Goal: Use online tool/utility: Utilize a website feature to perform a specific function

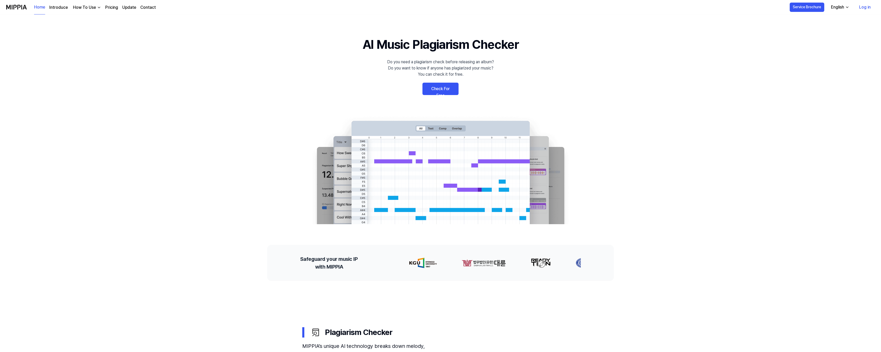
click at [434, 89] on link "Check For Free" at bounding box center [441, 89] width 36 height 12
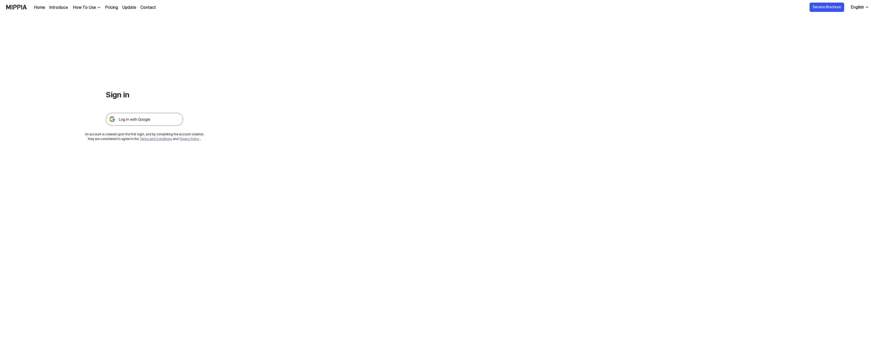
click at [867, 6] on icon "button" at bounding box center [867, 7] width 4 height 4
drag, startPoint x: 702, startPoint y: 37, endPoint x: 459, endPoint y: 51, distance: 243.4
click at [702, 37] on div "Sign in An account is created upon the first login, and by completing the accou…" at bounding box center [440, 182] width 881 height 337
click at [147, 119] on img at bounding box center [144, 119] width 77 height 13
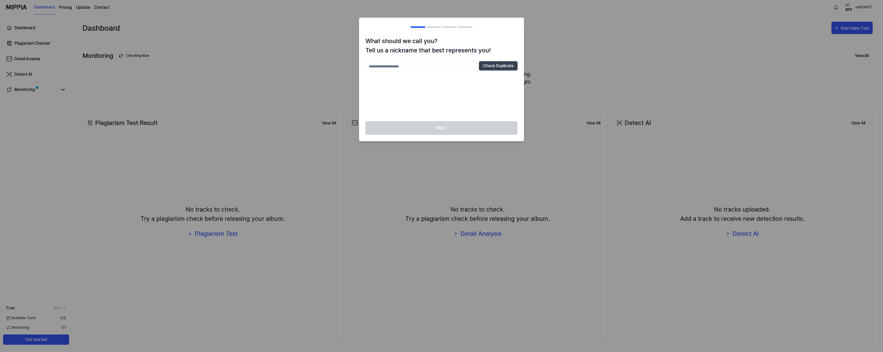
click at [426, 65] on input "text" at bounding box center [421, 66] width 111 height 10
type input "******"
click at [491, 69] on button "Check Duplicate" at bounding box center [498, 65] width 39 height 9
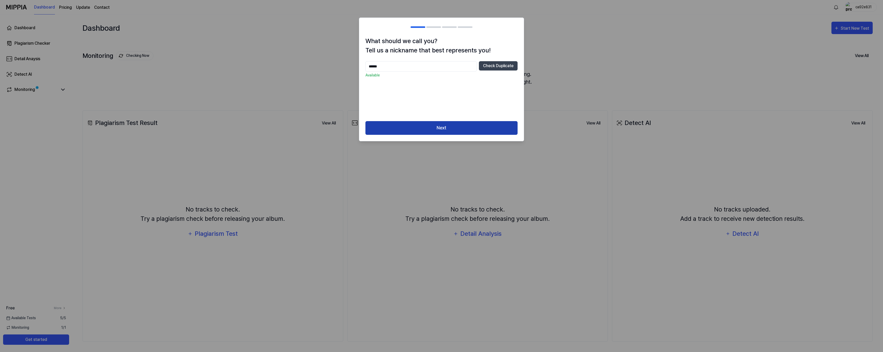
click at [439, 125] on button "Next" at bounding box center [442, 128] width 152 height 14
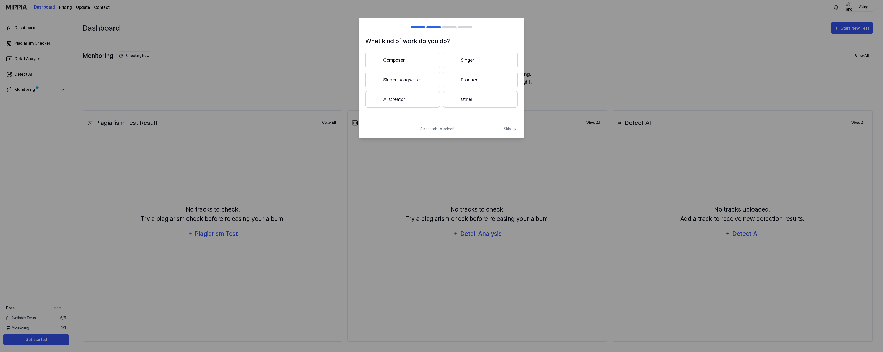
click at [422, 82] on button "Singer-songwriter" at bounding box center [403, 79] width 75 height 17
click at [449, 80] on button "3 years or more" at bounding box center [480, 79] width 75 height 17
click at [420, 95] on button "Other" at bounding box center [403, 101] width 74 height 17
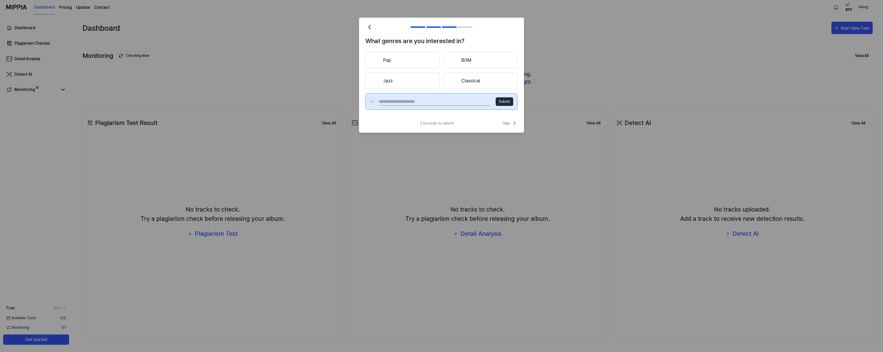
click at [431, 103] on input "text" at bounding box center [434, 101] width 111 height 8
type input "***"
click at [507, 102] on button "Submit" at bounding box center [505, 101] width 18 height 9
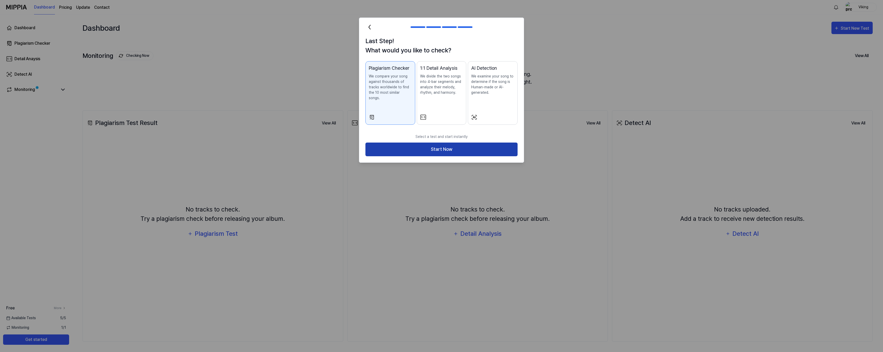
click at [449, 143] on button "Start Now" at bounding box center [442, 149] width 152 height 14
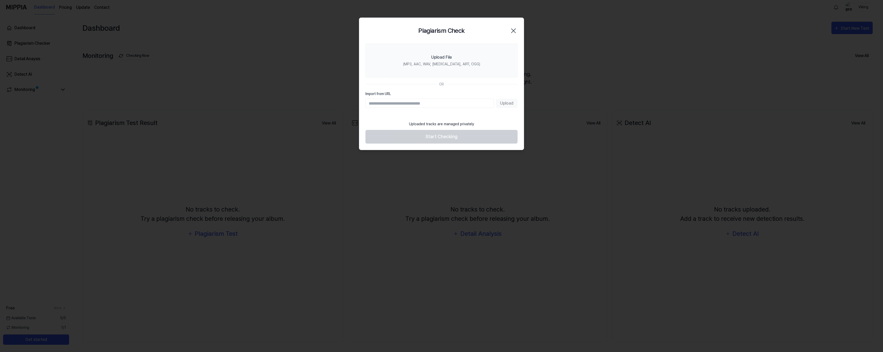
click at [431, 102] on input "Import from URL" at bounding box center [430, 103] width 128 height 9
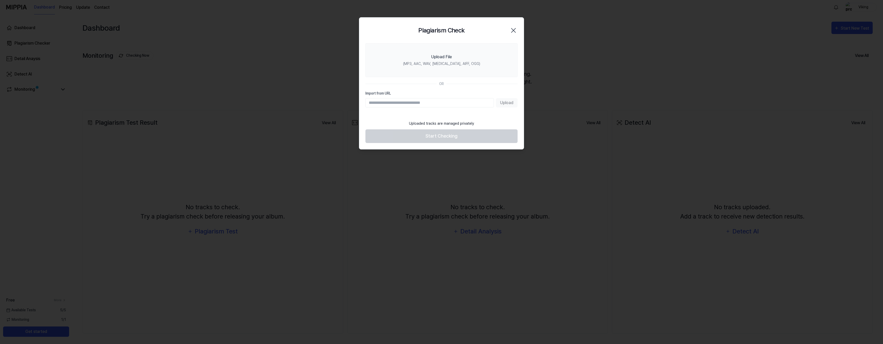
paste input "**********"
type input "**********"
click at [505, 105] on button "Upload" at bounding box center [507, 102] width 22 height 9
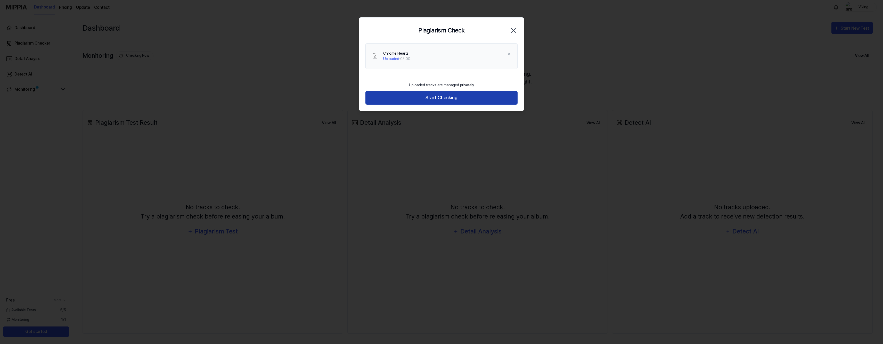
click at [443, 100] on button "Start Checking" at bounding box center [442, 98] width 152 height 14
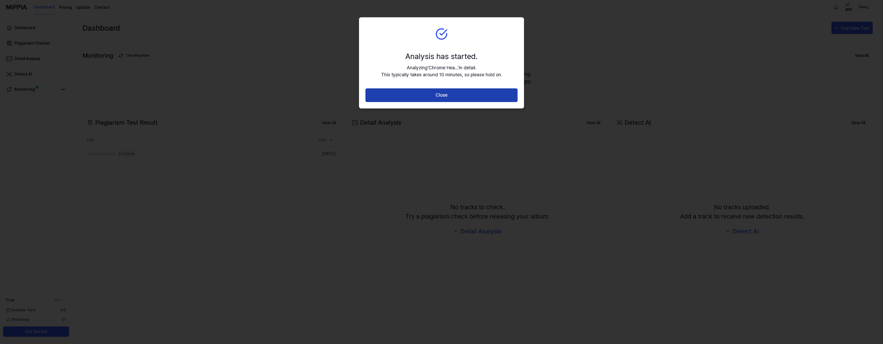
click at [441, 93] on button "Close" at bounding box center [442, 95] width 152 height 14
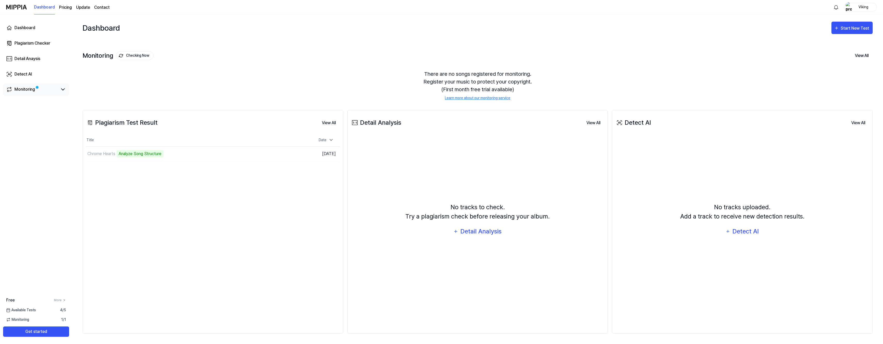
click at [57, 92] on link "Monitoring" at bounding box center [32, 89] width 52 height 6
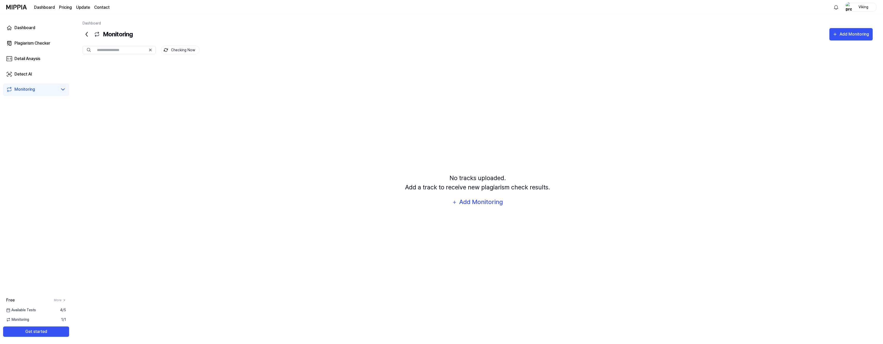
click at [66, 90] on icon at bounding box center [63, 89] width 6 height 6
click at [63, 90] on icon at bounding box center [63, 89] width 6 height 6
click at [30, 27] on div "Dashboard" at bounding box center [24, 28] width 21 height 6
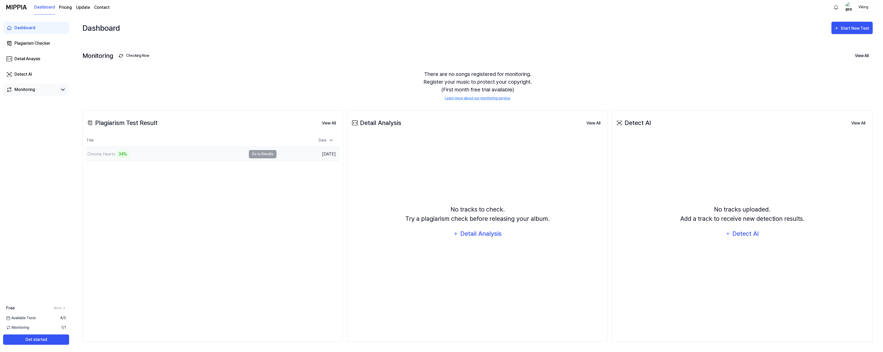
click at [256, 155] on td "Chrome Hearts 34% Go to Results" at bounding box center [181, 154] width 191 height 14
click at [187, 156] on div "Chrome Hearts 34%" at bounding box center [166, 154] width 160 height 14
